Goal: Check status: Check status

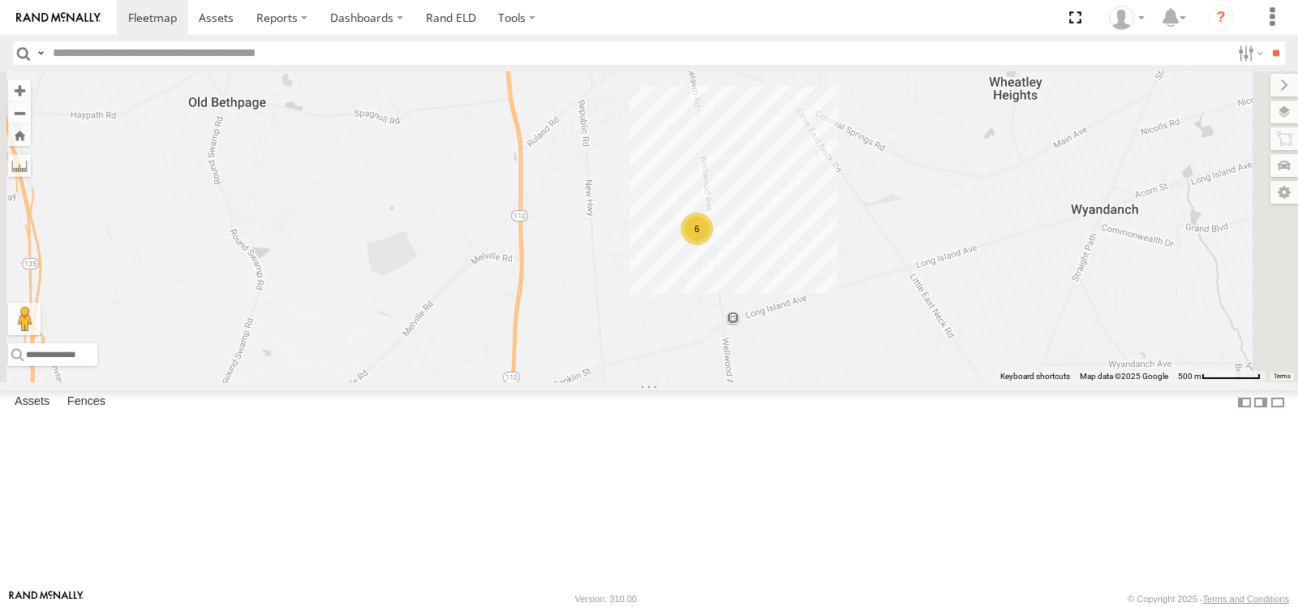
click at [0, 0] on span at bounding box center [0, 0] width 0 height 0
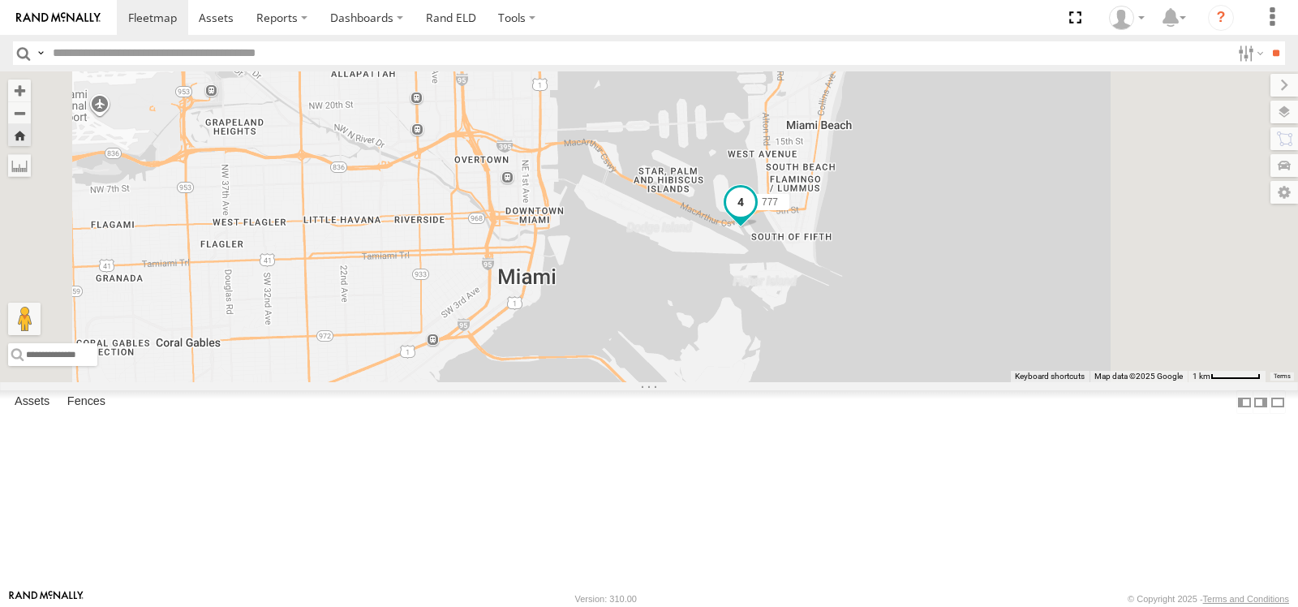
click at [755, 217] on span at bounding box center [740, 201] width 29 height 29
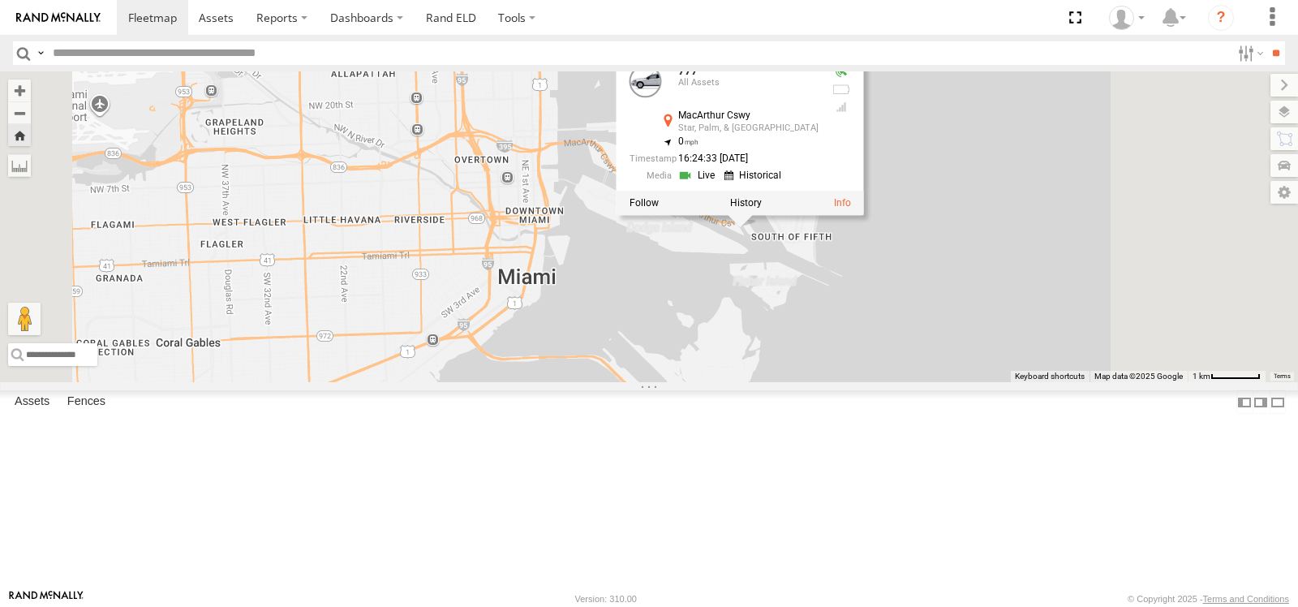
click at [719, 182] on link at bounding box center [698, 174] width 41 height 15
click at [0, 0] on span at bounding box center [0, 0] width 0 height 0
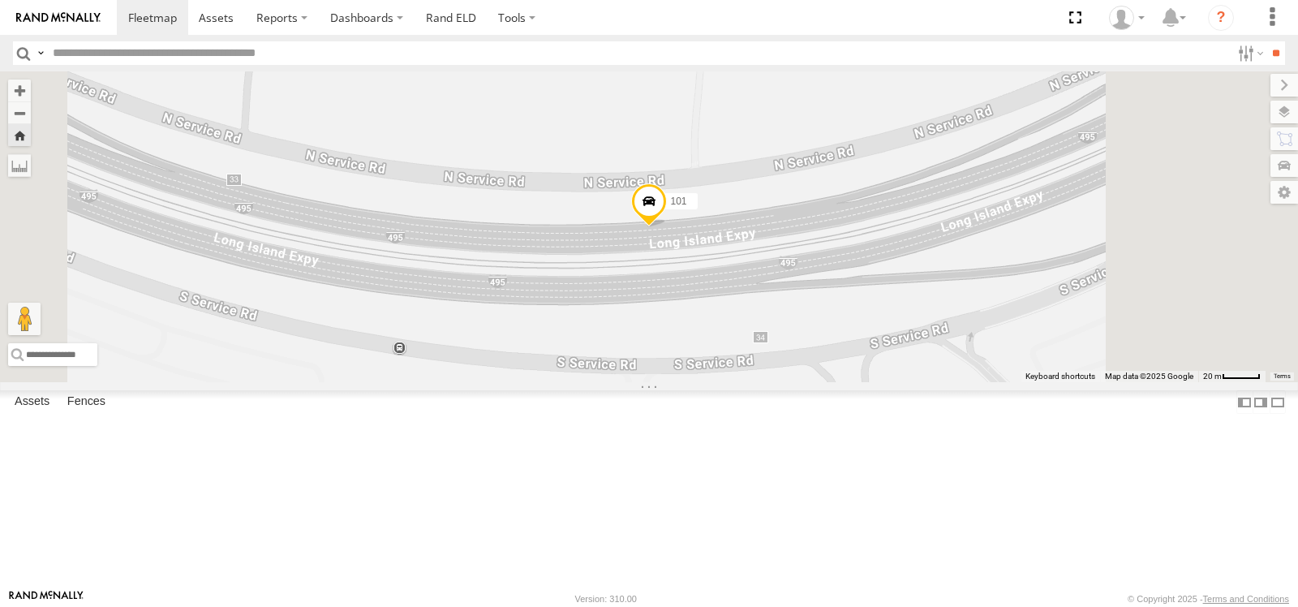
click at [667, 227] on span at bounding box center [649, 205] width 36 height 44
